Goal: Book appointment/travel/reservation

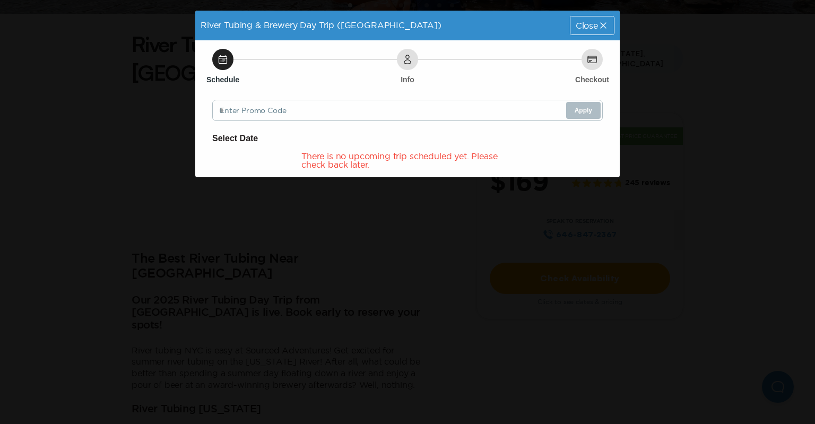
click at [596, 22] on span "Close" at bounding box center [587, 25] width 22 height 8
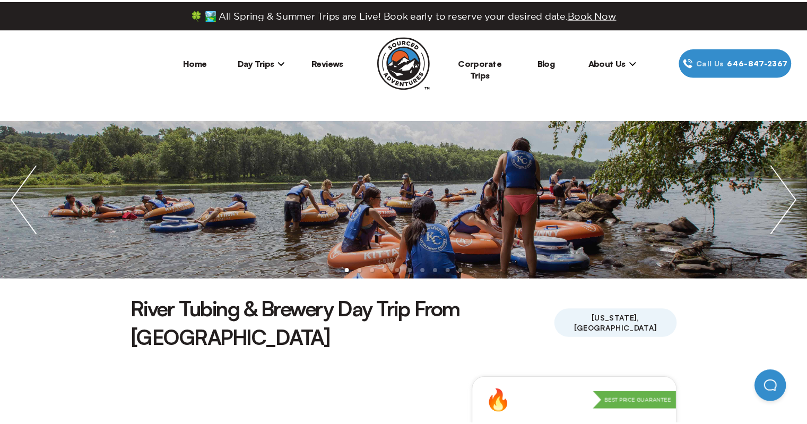
scroll to position [265, 0]
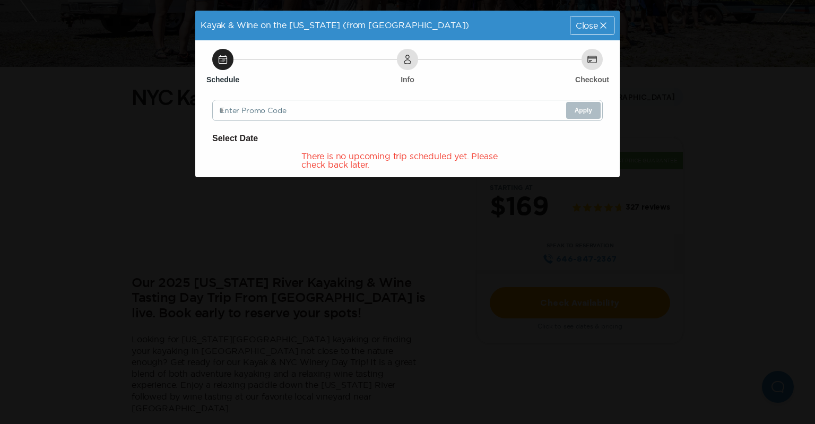
click at [598, 25] on icon at bounding box center [603, 25] width 11 height 11
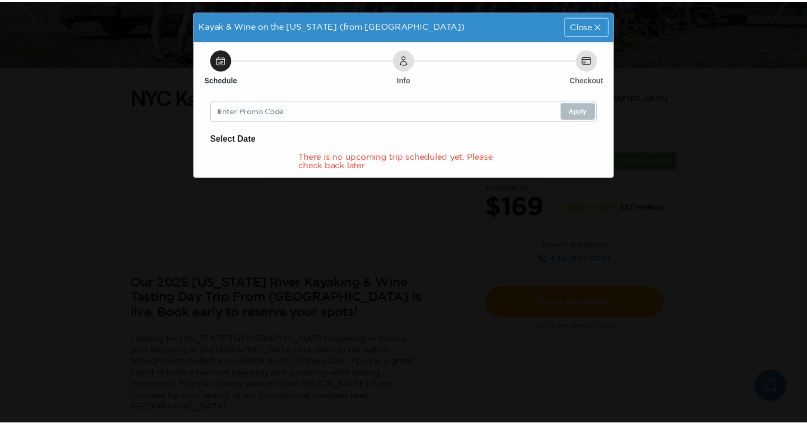
scroll to position [212, 0]
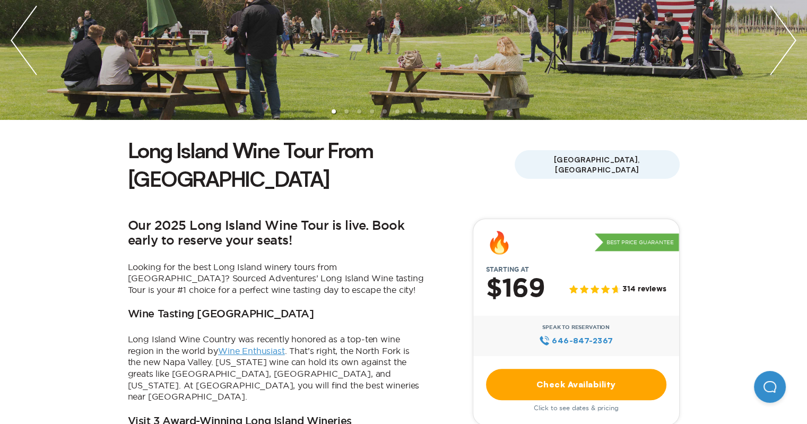
click at [607, 369] on link "Check Availability" at bounding box center [576, 384] width 180 height 31
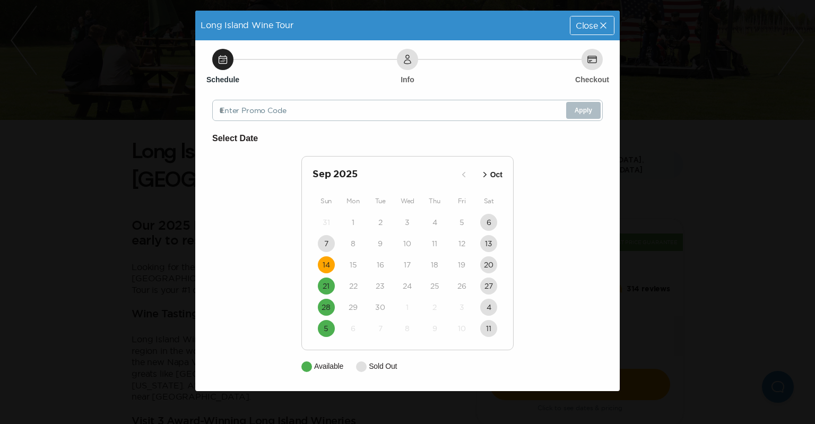
click at [328, 266] on time "14" at bounding box center [326, 264] width 7 height 11
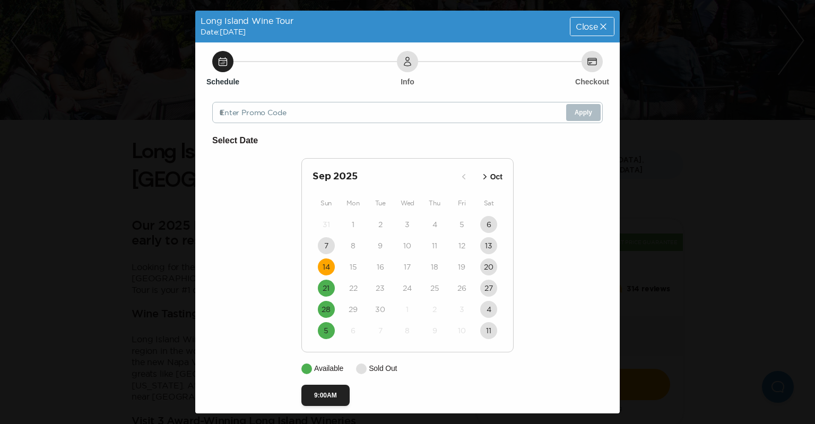
scroll to position [9, 0]
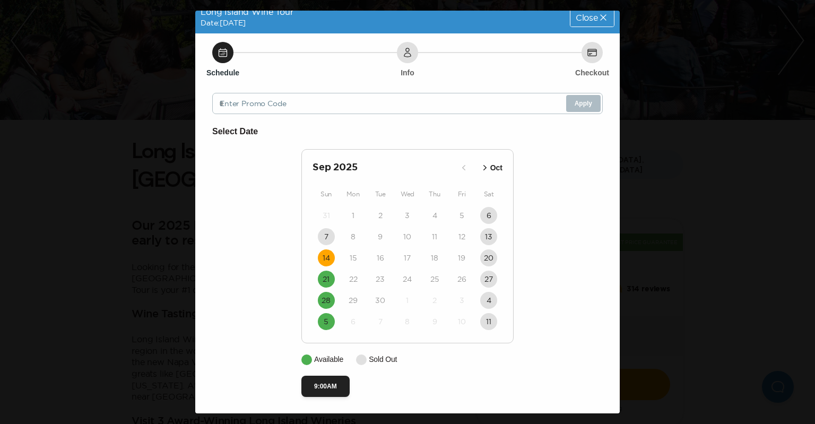
click at [588, 14] on span "Close" at bounding box center [587, 17] width 22 height 8
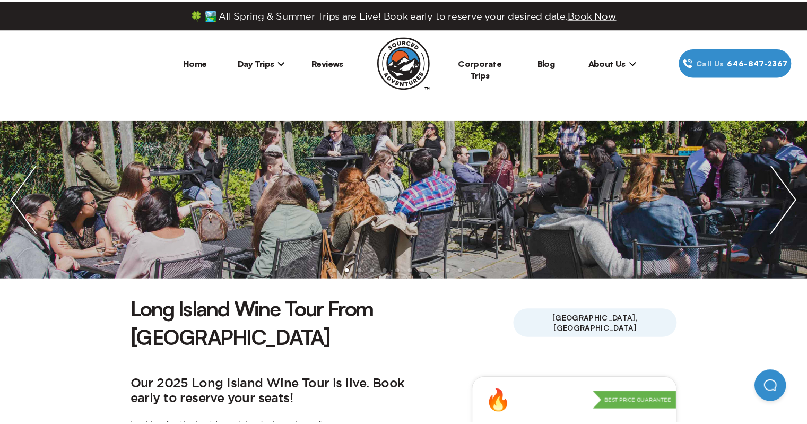
scroll to position [159, 0]
